Goal: Information Seeking & Learning: Compare options

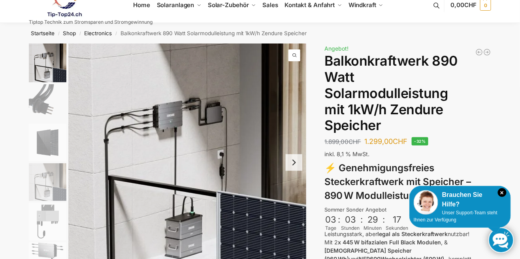
scroll to position [13, 0]
click at [295, 163] on button "Next slide" at bounding box center [294, 162] width 17 height 17
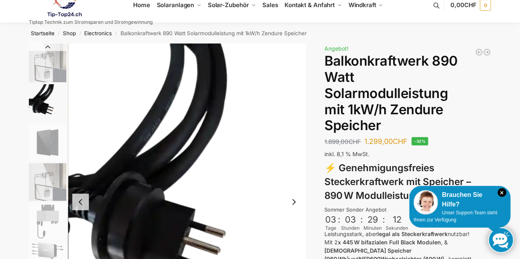
click at [297, 212] on img "2 / 6" at bounding box center [187, 201] width 238 height 317
click at [301, 203] on button "Next slide" at bounding box center [294, 202] width 17 height 17
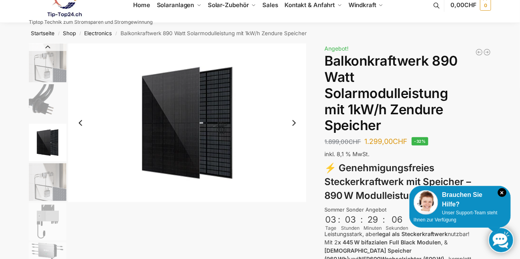
click at [303, 119] on img "3 / 6" at bounding box center [187, 122] width 238 height 158
click at [294, 119] on button "Next slide" at bounding box center [294, 123] width 17 height 17
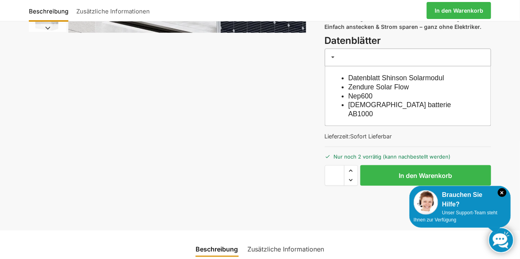
scroll to position [260, 0]
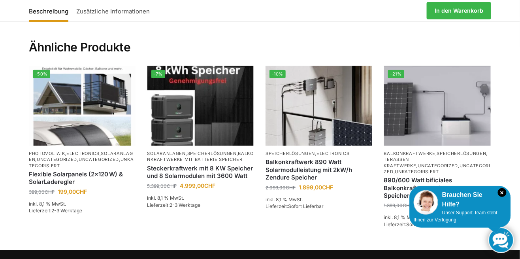
scroll to position [1156, 0]
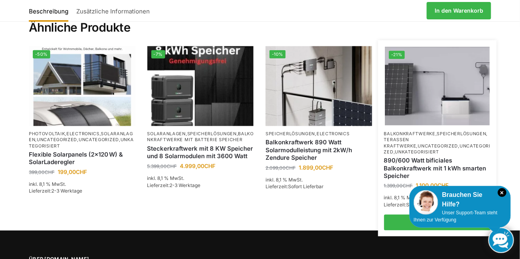
click at [449, 124] on img at bounding box center [437, 86] width 105 height 79
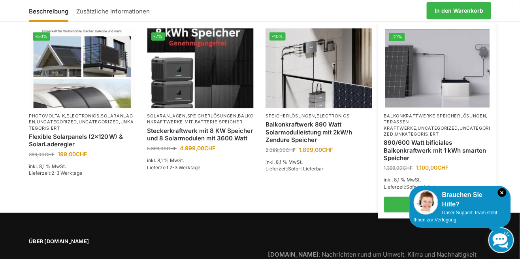
scroll to position [1216, 0]
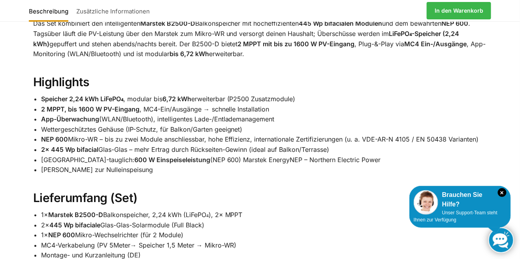
scroll to position [498, 0]
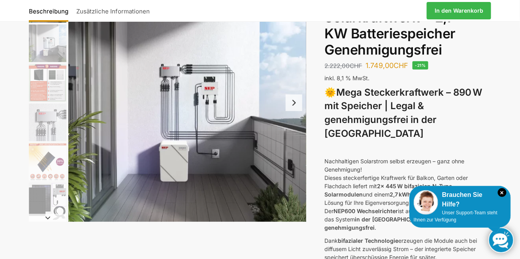
scroll to position [76, 0]
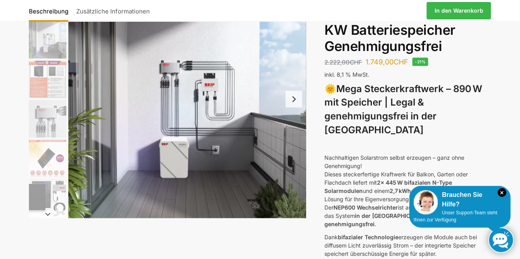
click at [298, 98] on button "Next slide" at bounding box center [294, 99] width 17 height 17
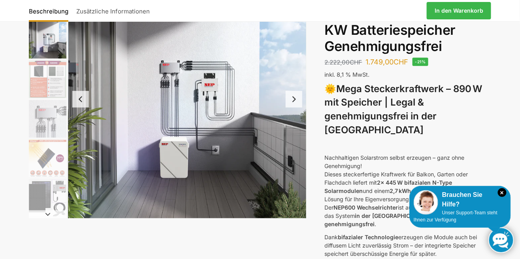
click at [293, 97] on button "Next slide" at bounding box center [294, 99] width 17 height 17
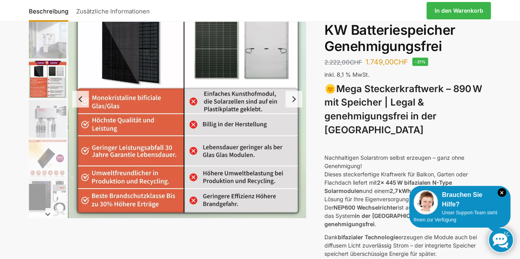
click at [299, 98] on button "Next slide" at bounding box center [294, 99] width 17 height 17
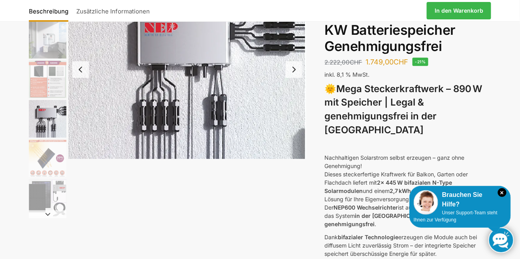
click at [300, 68] on button "Next slide" at bounding box center [294, 69] width 17 height 17
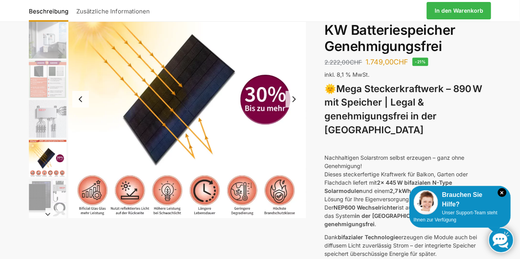
click at [296, 92] on button "Next slide" at bounding box center [294, 99] width 17 height 17
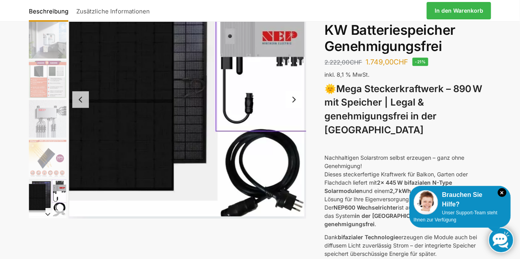
click at [299, 103] on button "Next slide" at bounding box center [294, 99] width 17 height 17
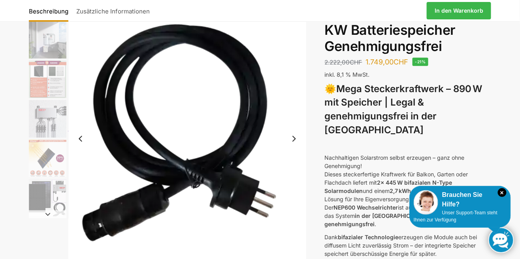
click at [294, 135] on button "Next slide" at bounding box center [294, 138] width 17 height 17
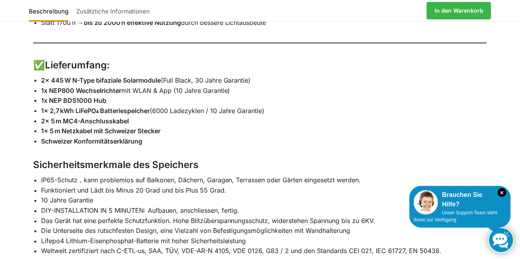
scroll to position [1222, 0]
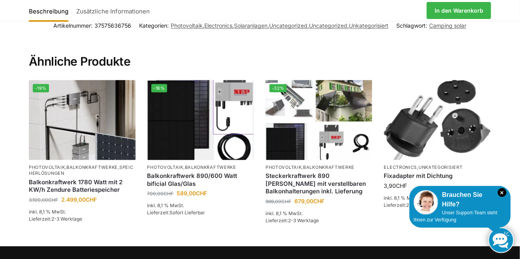
scroll to position [1223, 0]
